Goal: Find specific page/section: Find specific page/section

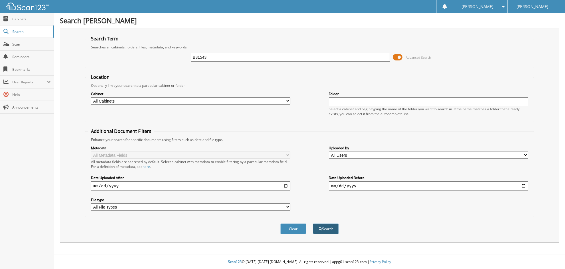
type input "B31543"
click at [324, 228] on button "Search" at bounding box center [326, 228] width 26 height 11
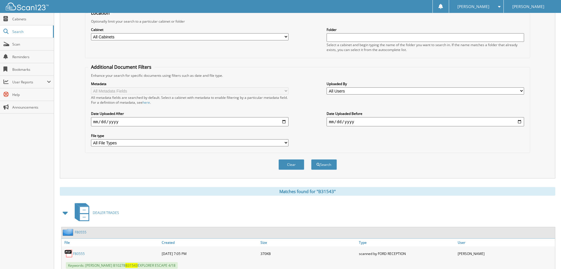
scroll to position [83, 0]
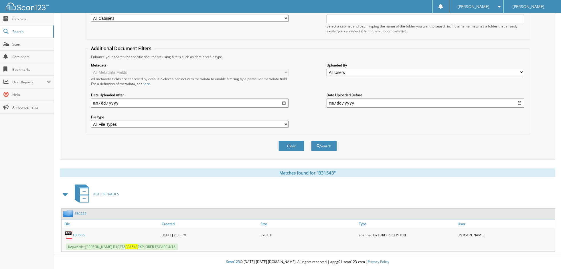
click at [76, 235] on link "F80555" at bounding box center [79, 234] width 12 height 5
